Goal: Find contact information: Find contact information

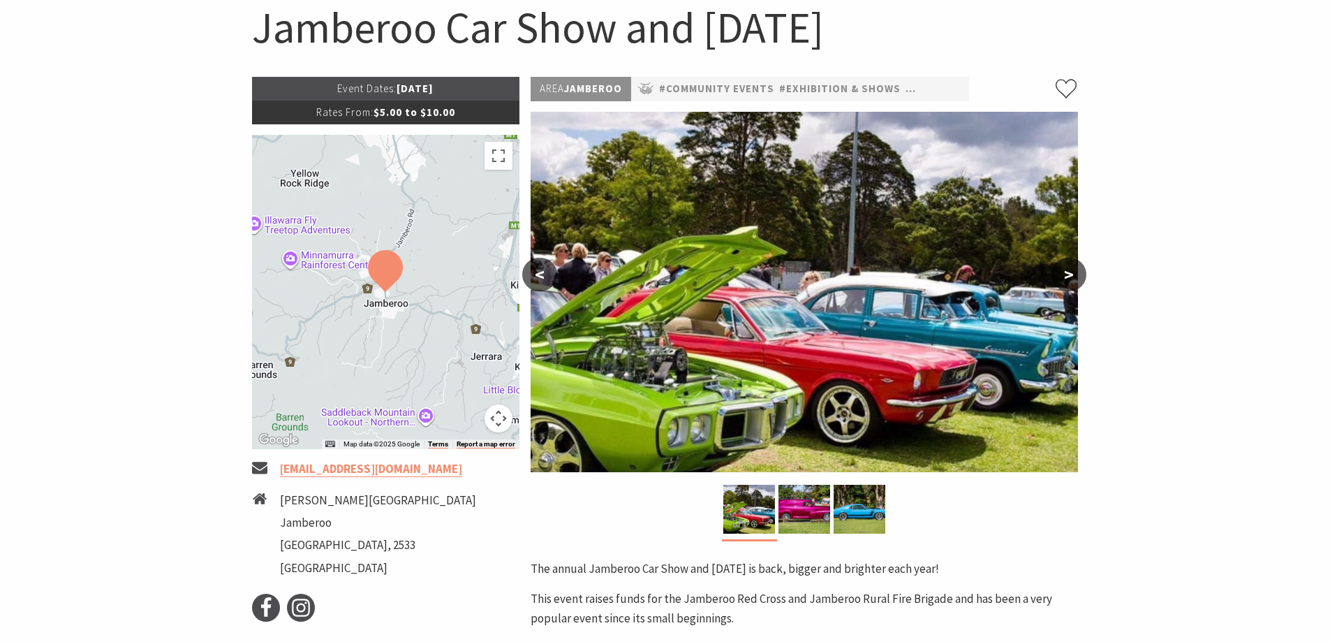
scroll to position [77, 0]
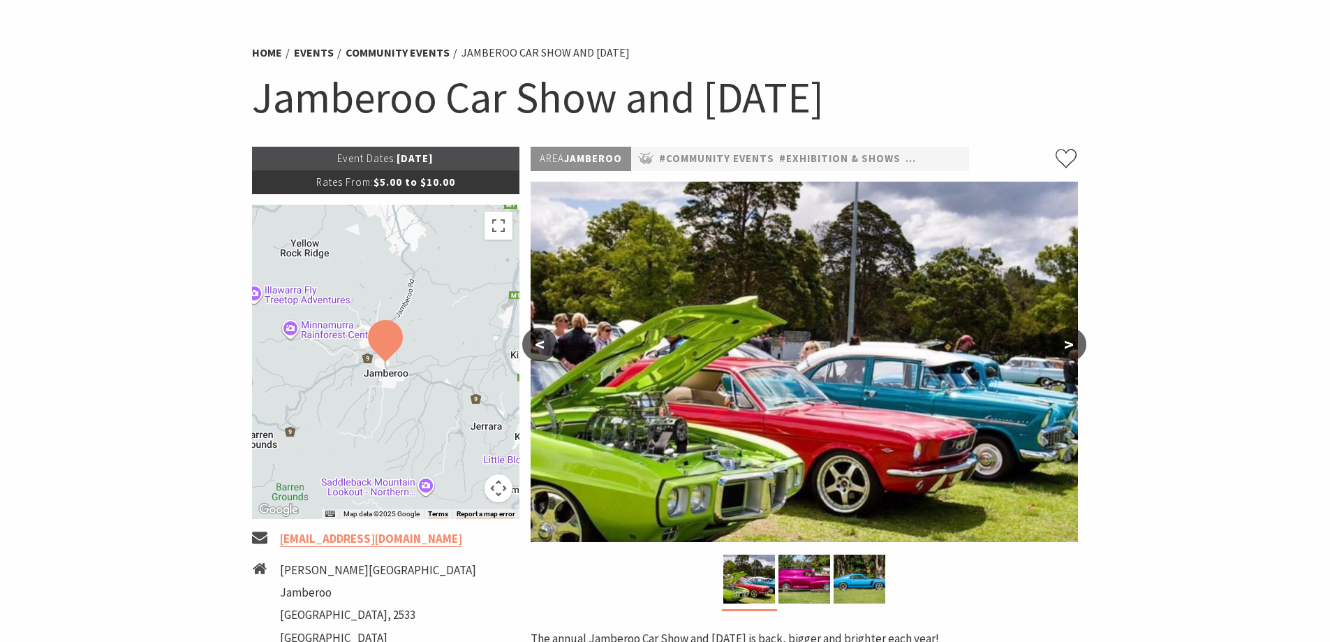
click at [180, 324] on section "Home Events Community Events Jamberoo Car Show and [DATE] Jamberoo Car Show and…" at bounding box center [665, 589] width 1330 height 1182
click at [437, 561] on li "[PERSON_NAME][GEOGRAPHIC_DATA]" at bounding box center [386, 606] width 268 height 90
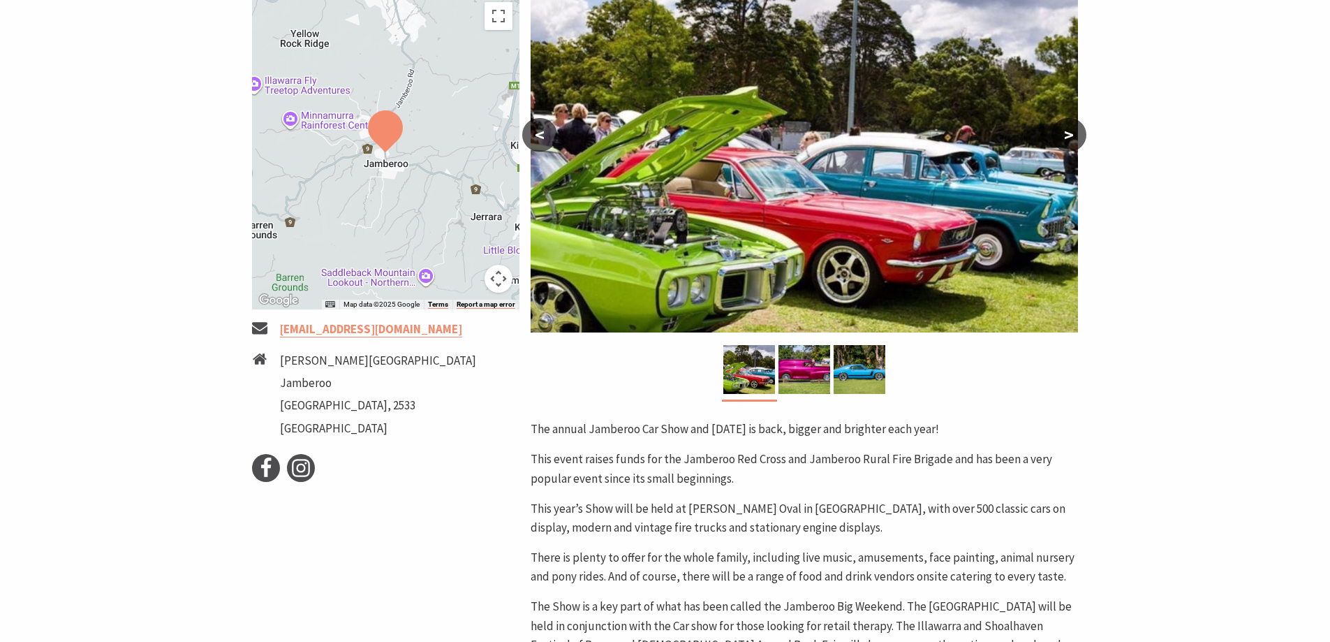
scroll to position [427, 0]
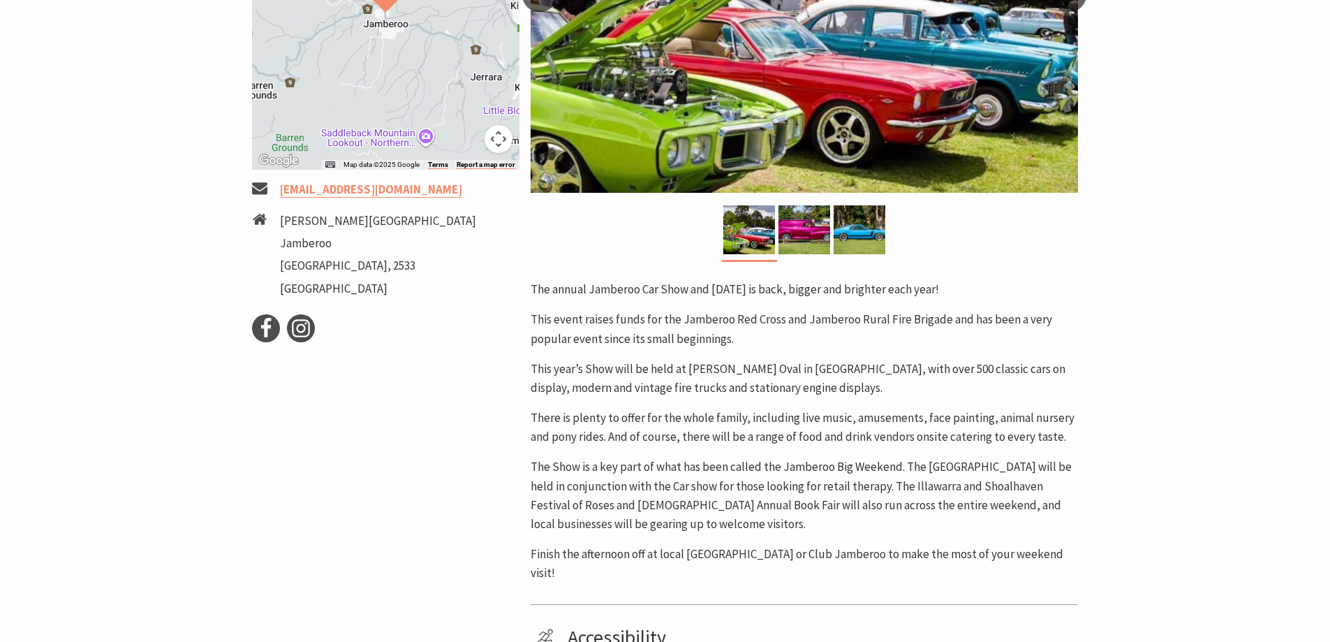
click at [1241, 161] on section "Home Events Community Events Jamberoo Car Show and [DATE] Jamberoo Car Show and…" at bounding box center [665, 240] width 1330 height 1182
click at [1194, 229] on section "Home Events Community Events Jamberoo Car Show and [DATE] Jamberoo Car Show and…" at bounding box center [665, 240] width 1330 height 1182
click at [359, 232] on ul "[PERSON_NAME][GEOGRAPHIC_DATA]" at bounding box center [378, 257] width 196 height 90
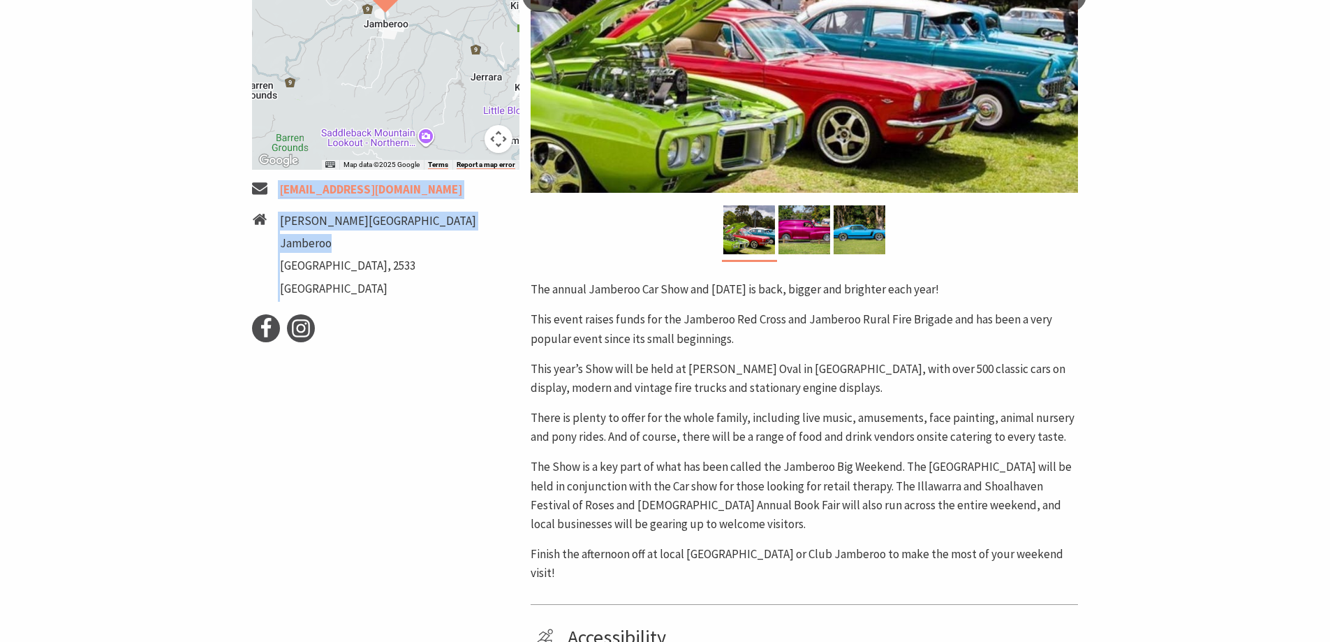
drag, startPoint x: 335, startPoint y: 242, endPoint x: 262, endPoint y: 286, distance: 85.5
click at [274, 184] on ul "[EMAIL_ADDRESS][DOMAIN_NAME] [PERSON_NAME][STREET_ADDRESS]" at bounding box center [386, 240] width 268 height 121
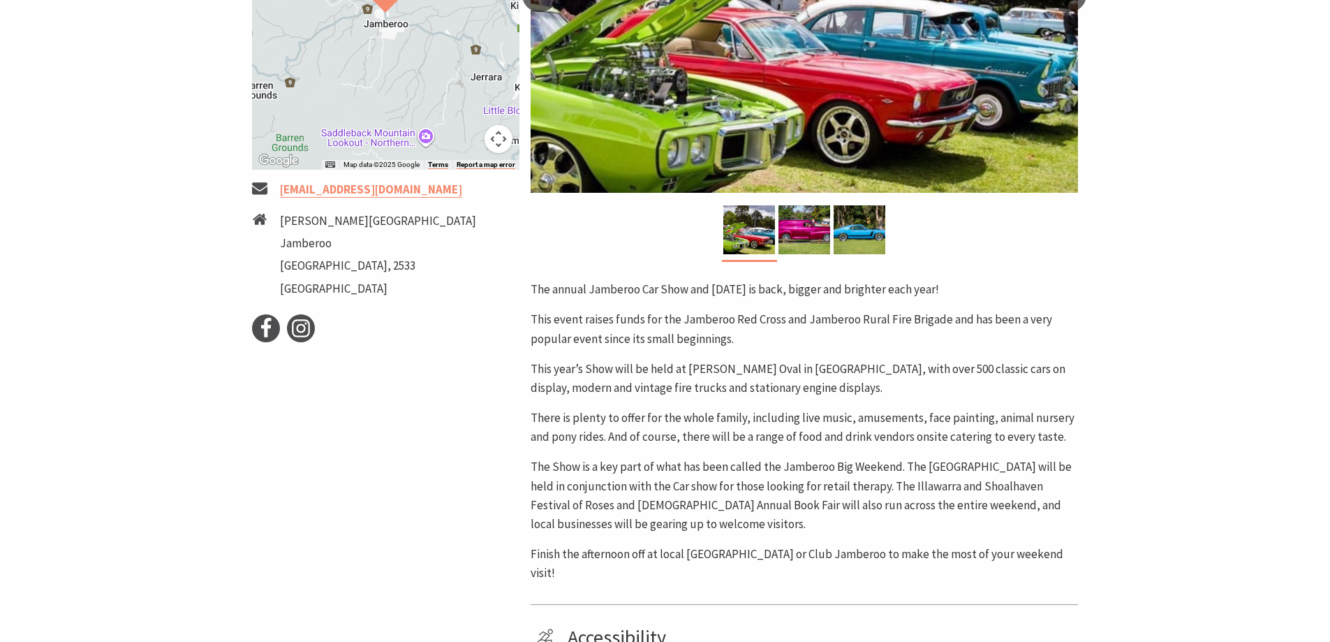
click at [322, 449] on div "Event Dates: [DATE] Rates From: $5.00 to $10.00 ← Move left → Move right ↑ Move…" at bounding box center [385, 295] width 279 height 995
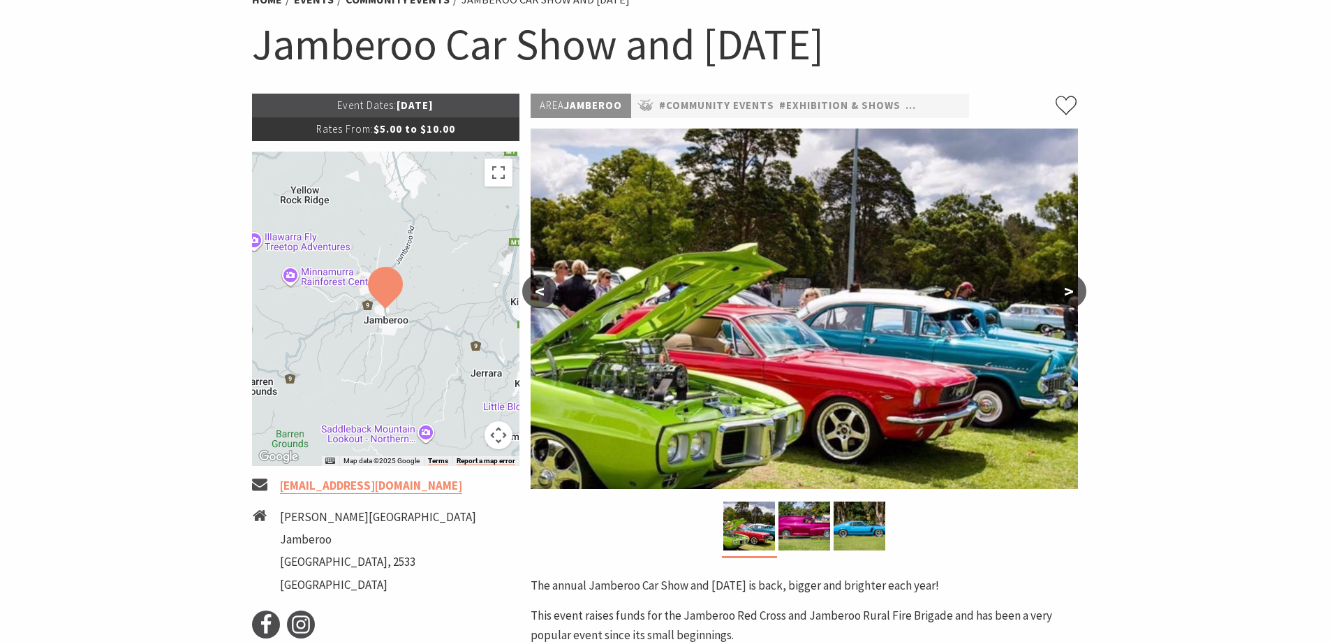
scroll to position [0, 0]
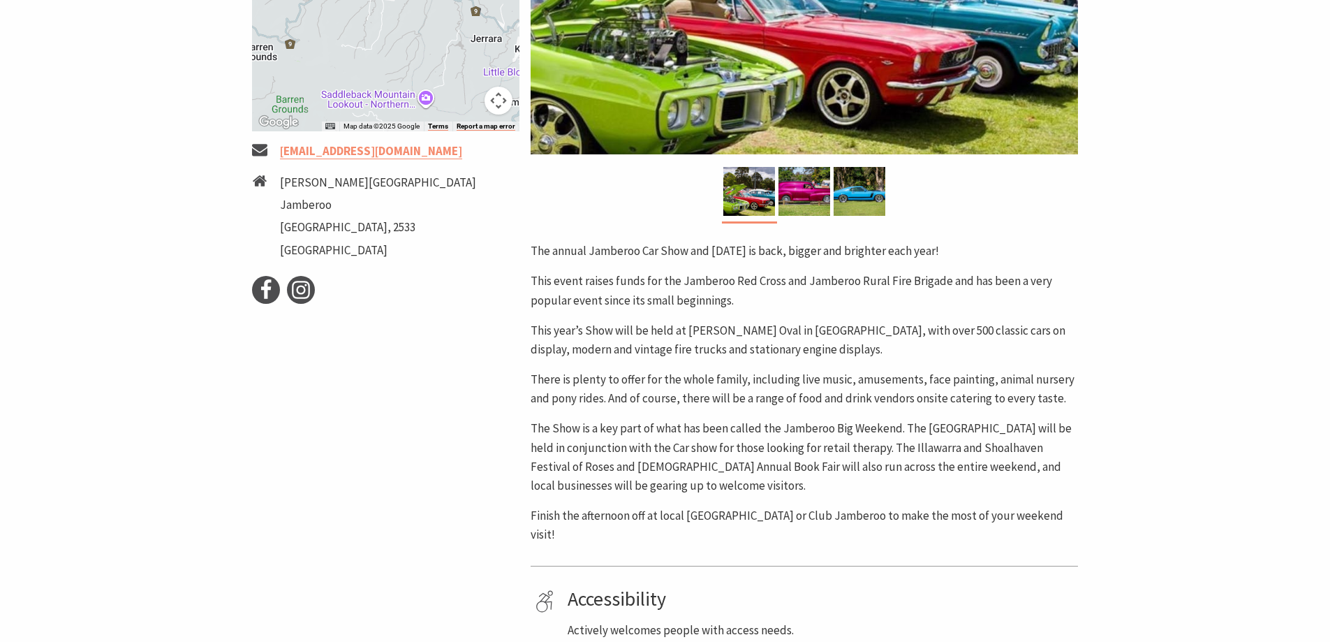
scroll to position [489, 0]
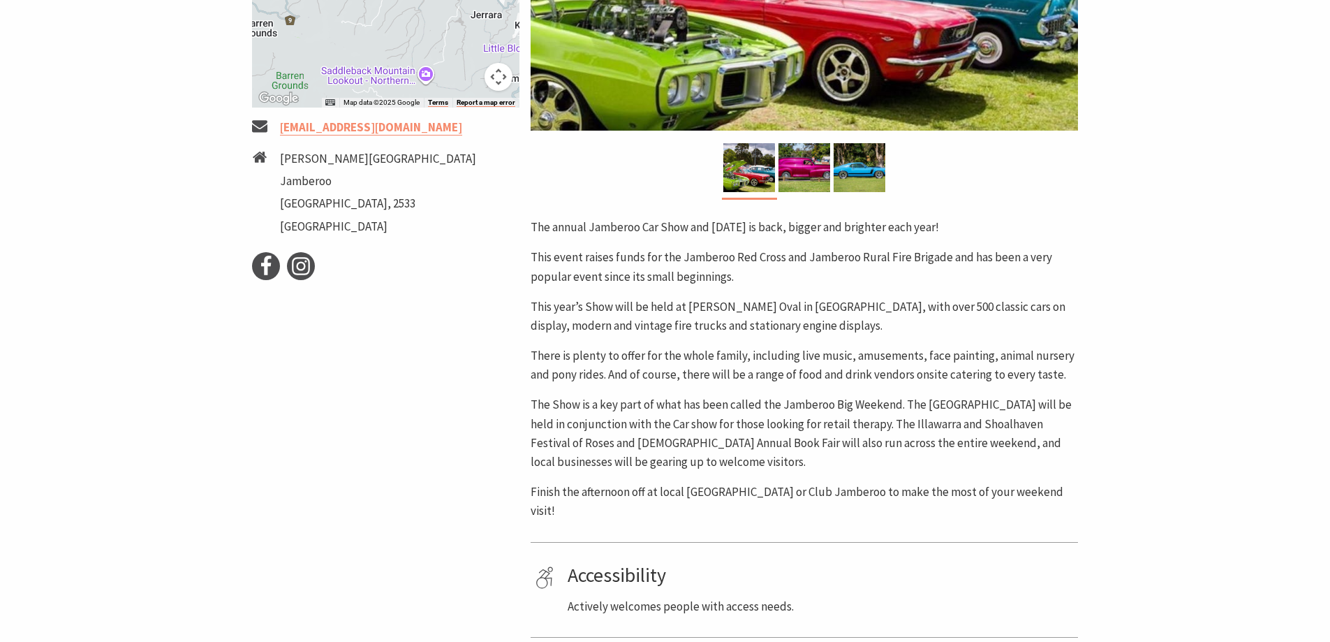
click at [135, 151] on section "Home Events Community Events Jamberoo Car Show and [DATE] Jamberoo Car Show and…" at bounding box center [665, 178] width 1330 height 1182
click at [796, 280] on p "This event raises funds for the Jamberoo Red Cross and Jamberoo Rural Fire Brig…" at bounding box center [804, 267] width 547 height 38
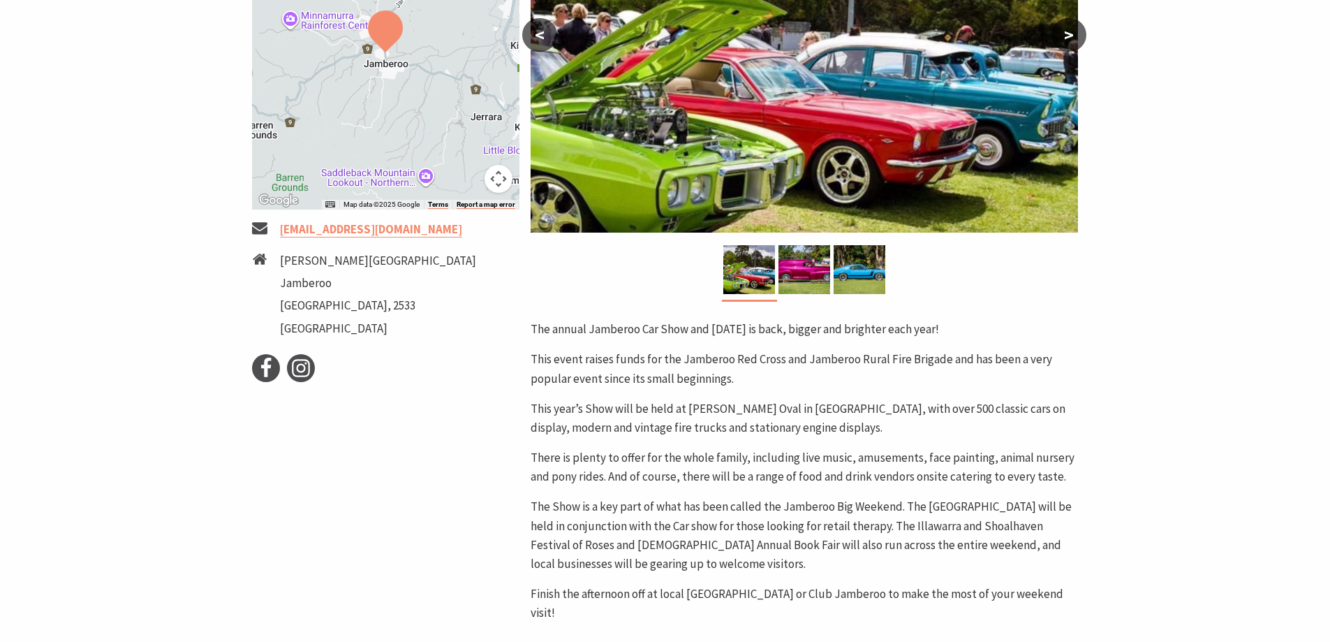
scroll to position [279, 0]
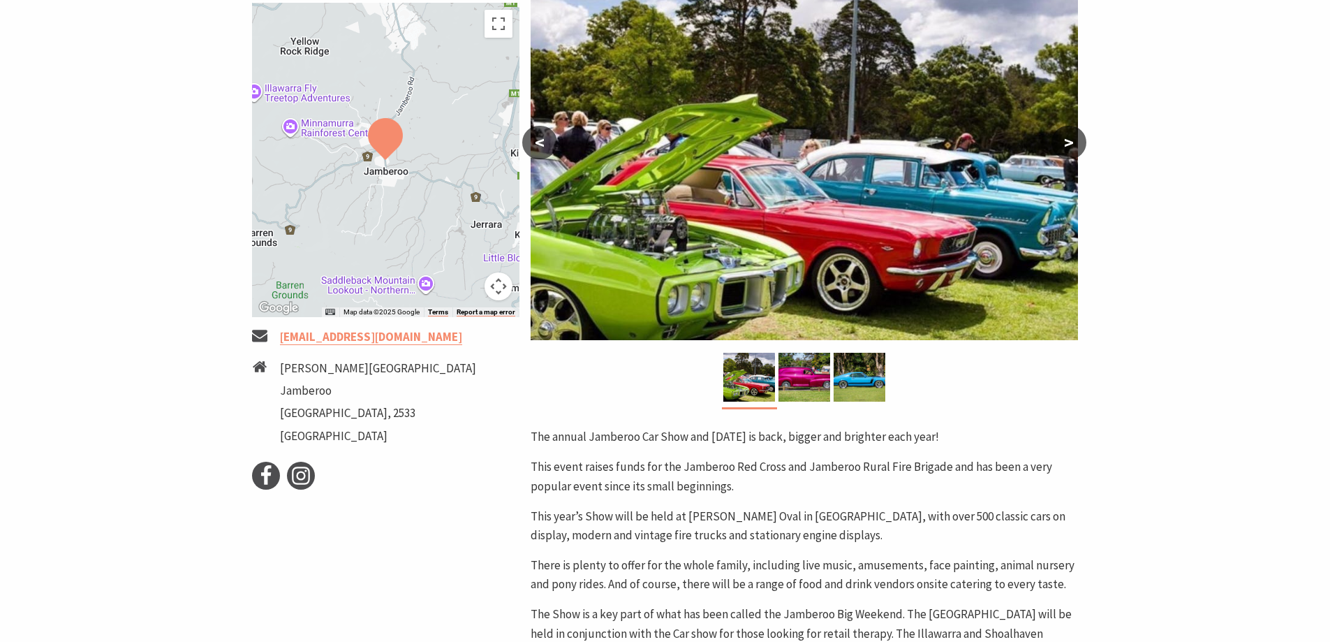
click at [417, 363] on li "[PERSON_NAME][GEOGRAPHIC_DATA]" at bounding box center [386, 404] width 268 height 90
drag, startPoint x: 401, startPoint y: 339, endPoint x: 276, endPoint y: 339, distance: 125.0
click at [276, 339] on li "[EMAIL_ADDRESS][DOMAIN_NAME]" at bounding box center [386, 336] width 268 height 19
copy li "[EMAIL_ADDRESS][DOMAIN_NAME]"
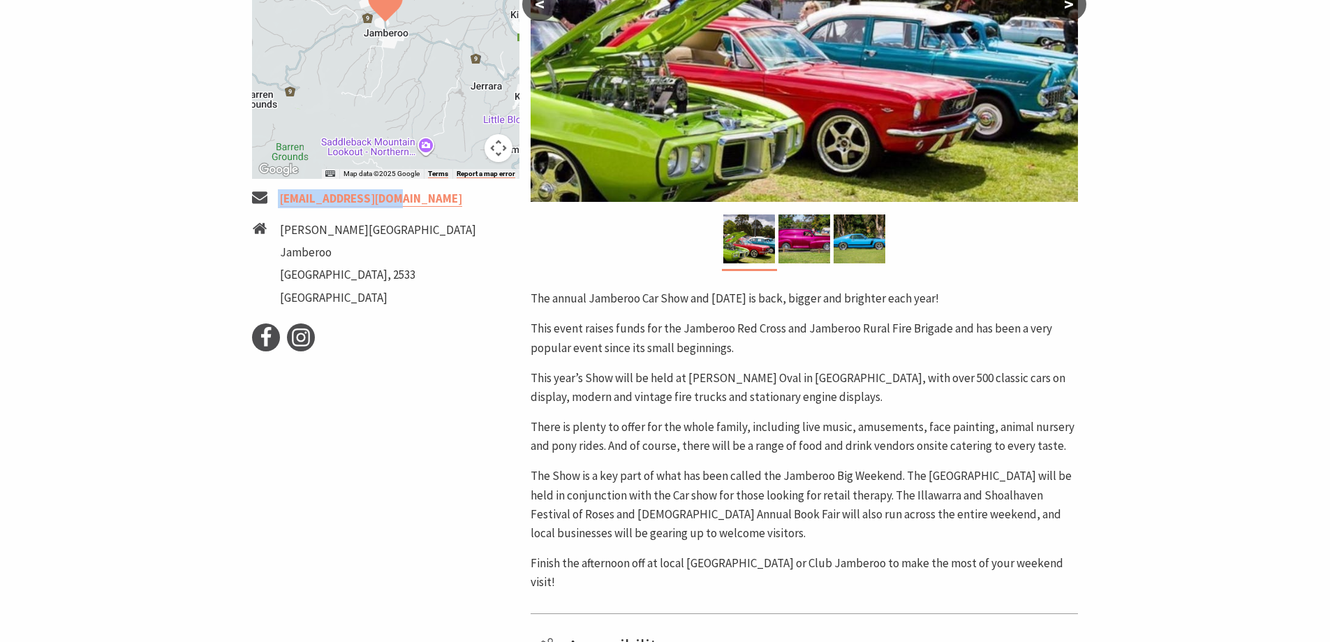
scroll to position [419, 0]
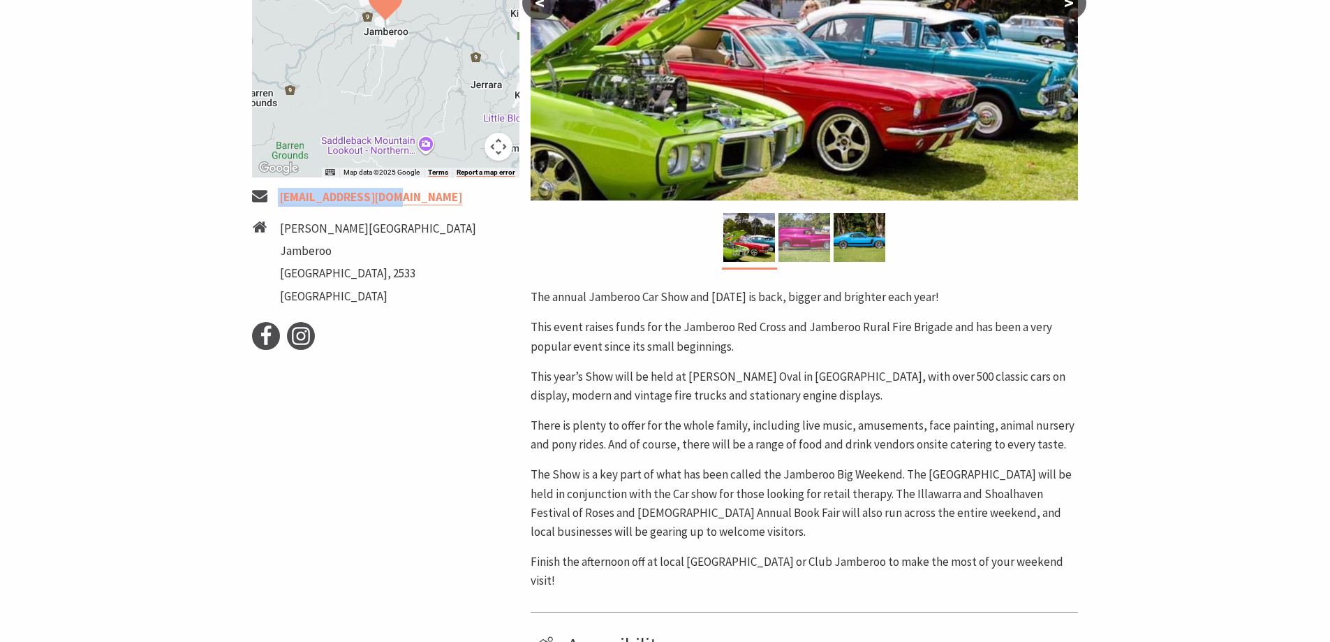
click at [805, 230] on img at bounding box center [804, 237] width 52 height 49
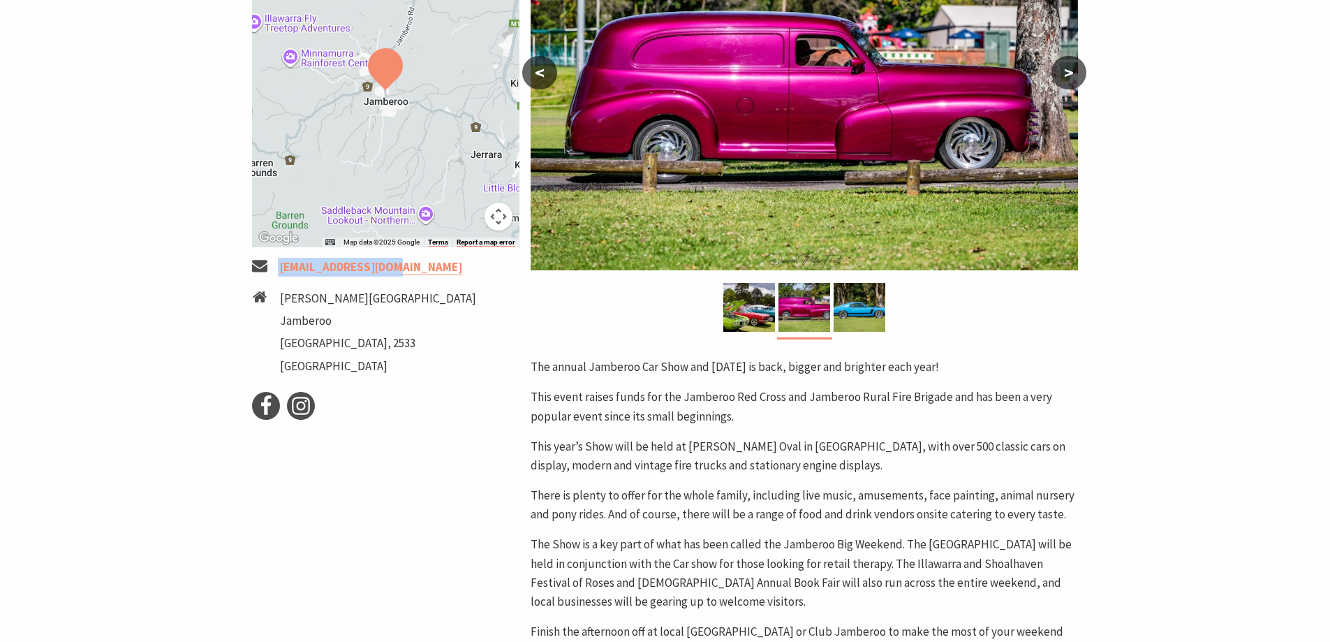
scroll to position [209, 0]
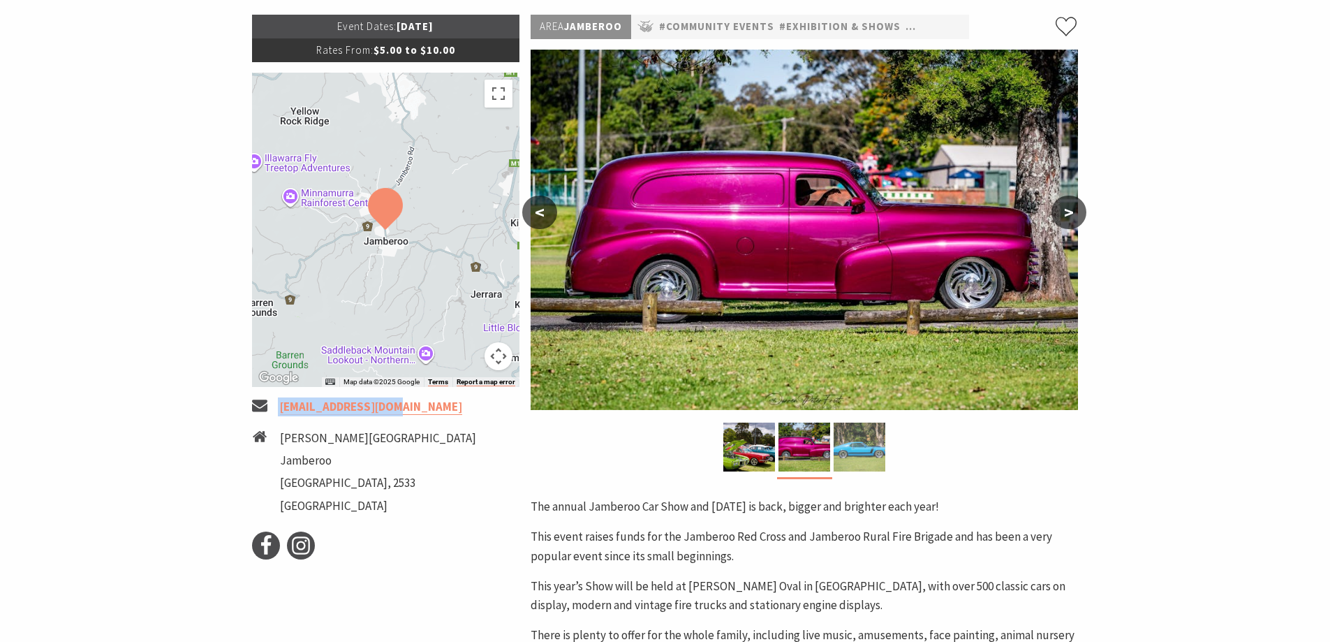
click at [864, 452] on img at bounding box center [859, 446] width 52 height 49
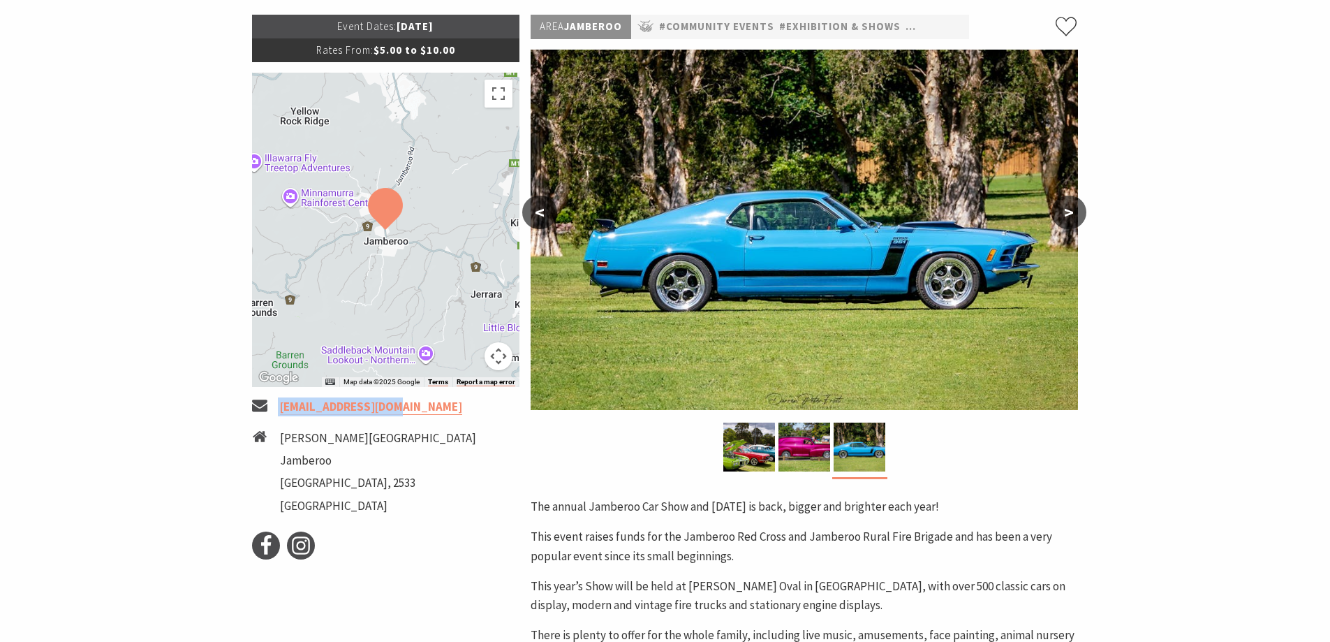
scroll to position [140, 0]
